Goal: Transaction & Acquisition: Purchase product/service

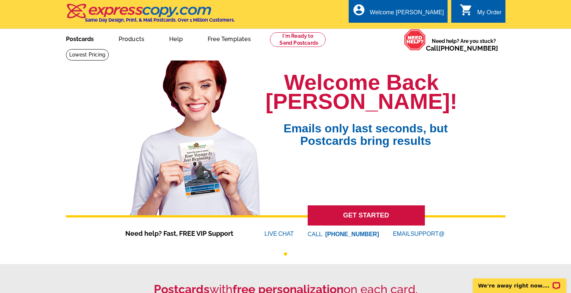
click at [72, 39] on link "Postcards" at bounding box center [79, 38] width 51 height 17
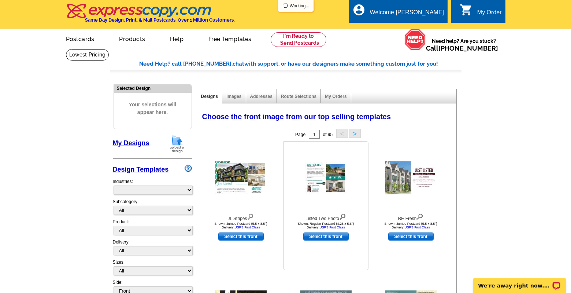
select select "785"
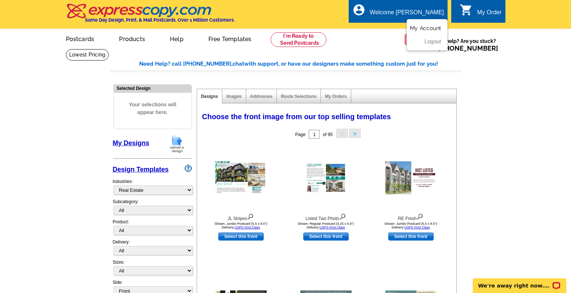
click at [427, 27] on link "My Account" at bounding box center [426, 28] width 32 height 7
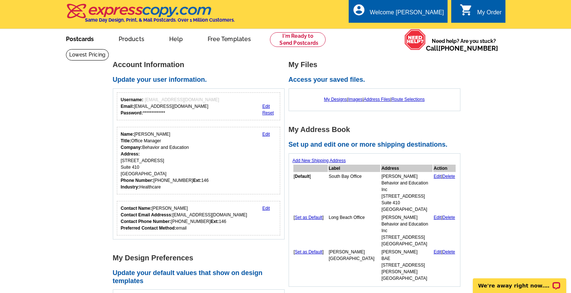
click at [88, 40] on link "Postcards" at bounding box center [79, 38] width 51 height 17
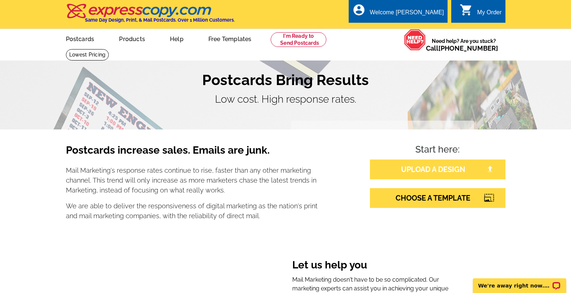
click at [420, 176] on link "UPLOAD A DESIGN" at bounding box center [438, 169] width 136 height 20
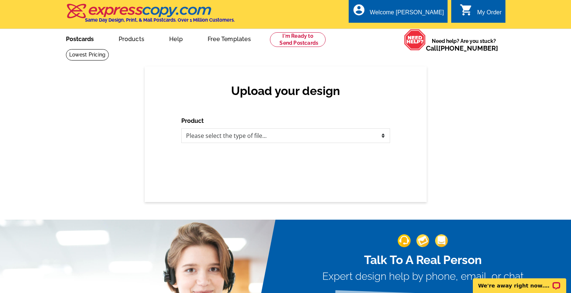
click at [86, 44] on link "Postcards" at bounding box center [79, 38] width 51 height 17
